Goal: Find specific fact: Find specific fact

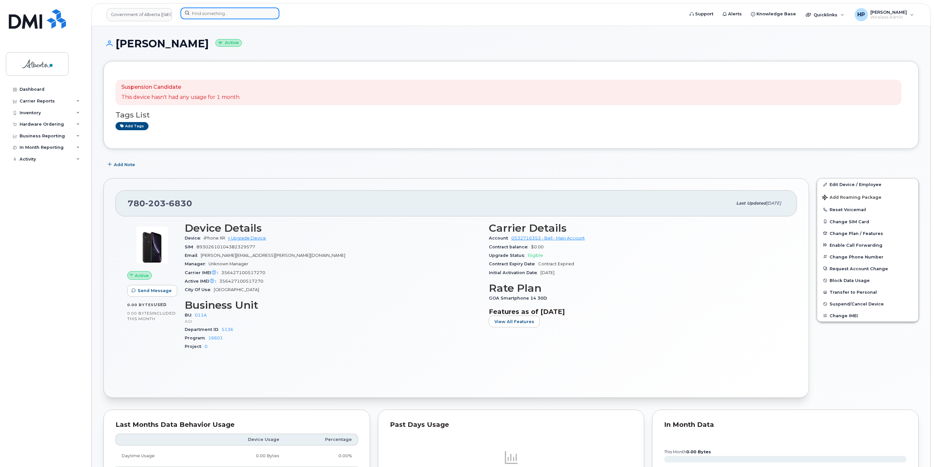
click at [207, 9] on input at bounding box center [229, 14] width 99 height 12
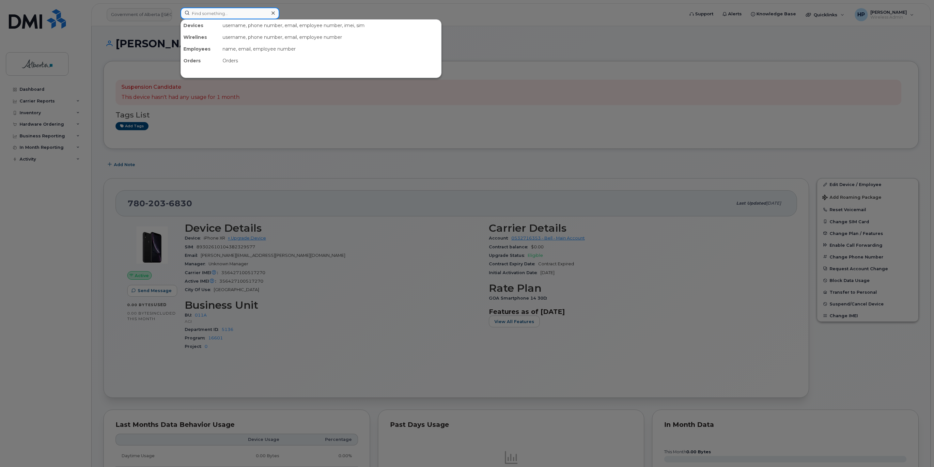
paste input "5873407164"
click at [192, 11] on input "5873407164" at bounding box center [229, 14] width 99 height 12
click at [236, 17] on input "5873407164" at bounding box center [229, 14] width 99 height 12
type input "5873407164"
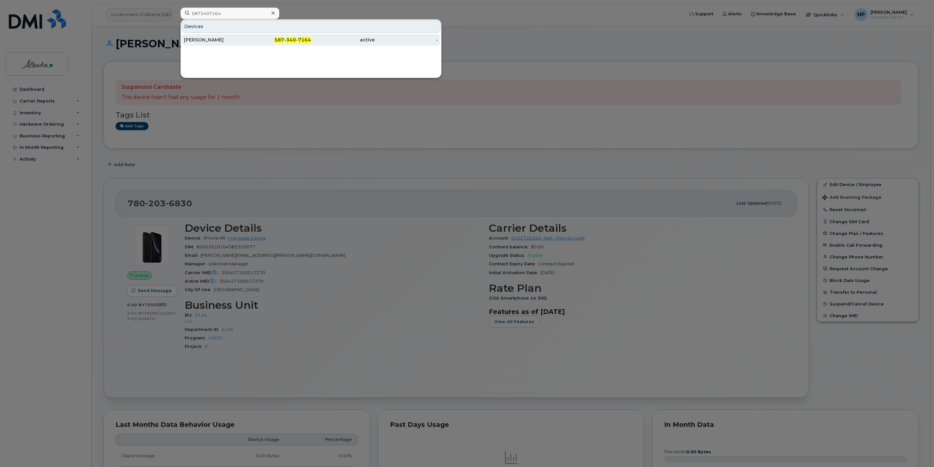
click at [248, 37] on div "[PERSON_NAME]" at bounding box center [280, 40] width 64 height 12
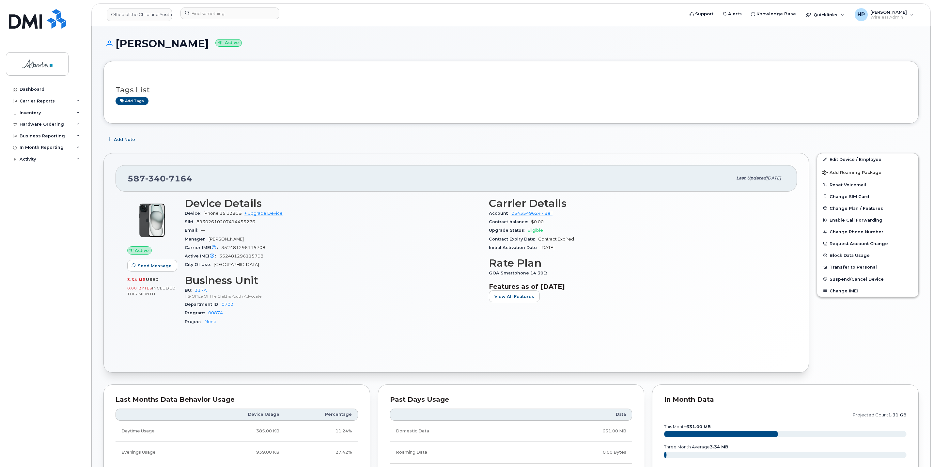
drag, startPoint x: 115, startPoint y: 43, endPoint x: 196, endPoint y: 45, distance: 80.6
click at [196, 45] on h1 "Jessi Jamieson Active" at bounding box center [510, 43] width 815 height 11
copy h1 "[PERSON_NAME]"
